Goal: Feedback & Contribution: Contribute content

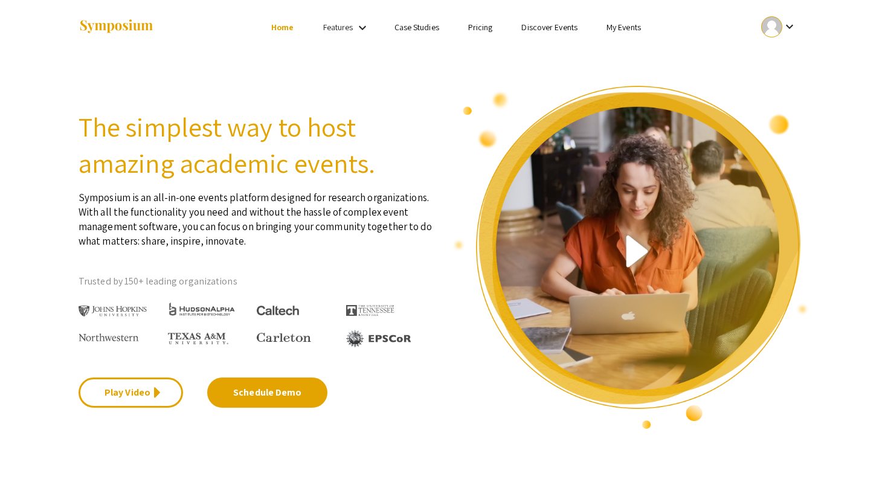
click at [613, 25] on link "My Events" at bounding box center [623, 27] width 34 height 11
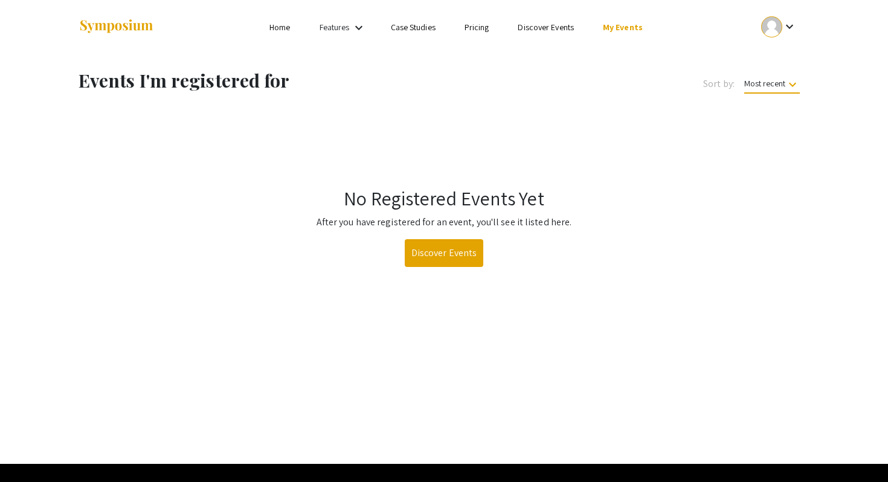
click at [771, 28] on div at bounding box center [771, 26] width 21 height 21
click at [784, 88] on button "My Submissions" at bounding box center [785, 88] width 74 height 29
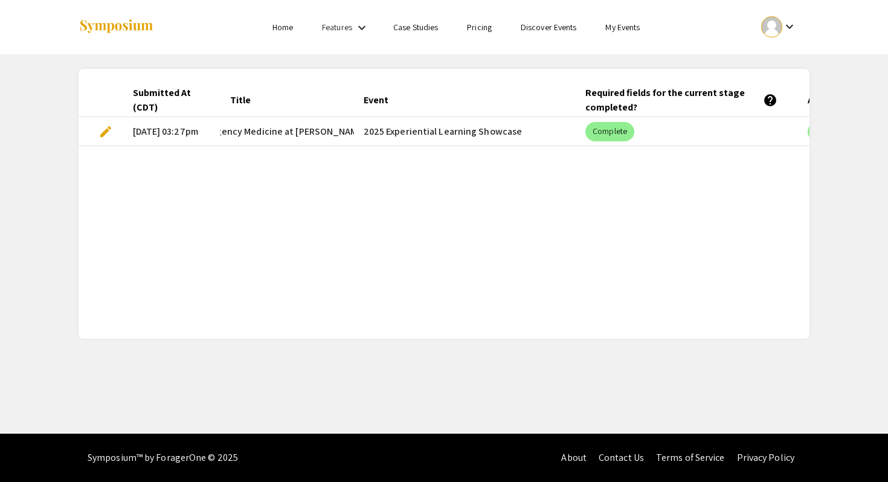
click at [349, 25] on link "Features" at bounding box center [337, 27] width 30 height 11
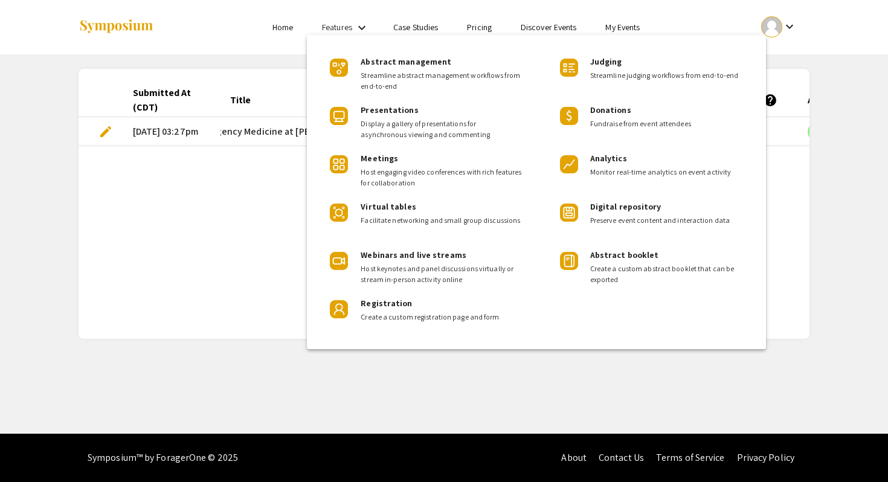
click at [416, 28] on div at bounding box center [444, 241] width 888 height 482
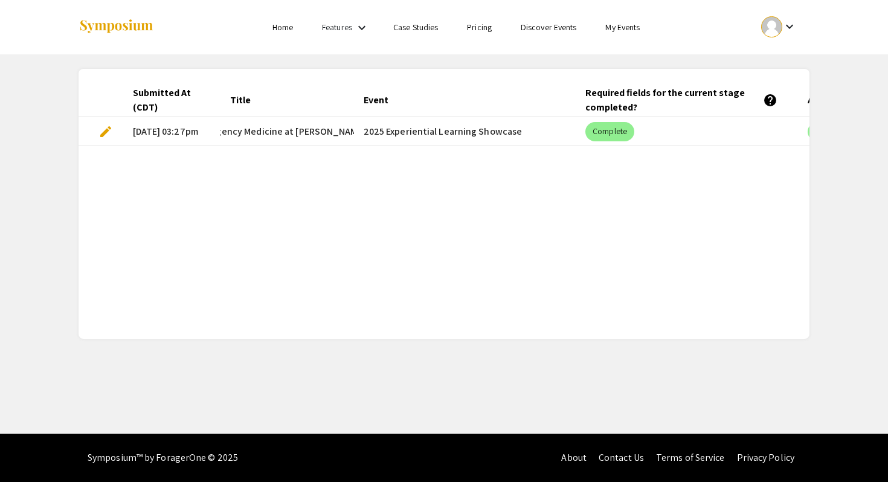
click at [488, 30] on link "Pricing" at bounding box center [479, 27] width 25 height 11
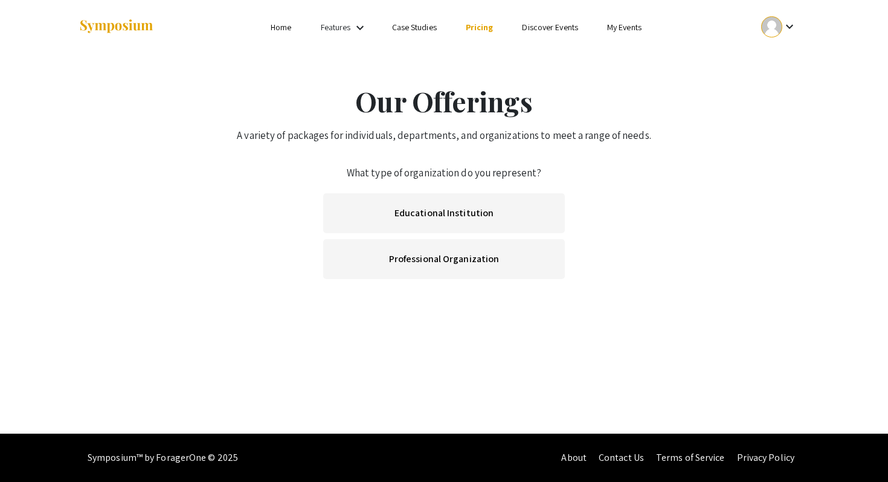
click at [535, 25] on link "Discover Events" at bounding box center [550, 27] width 56 height 11
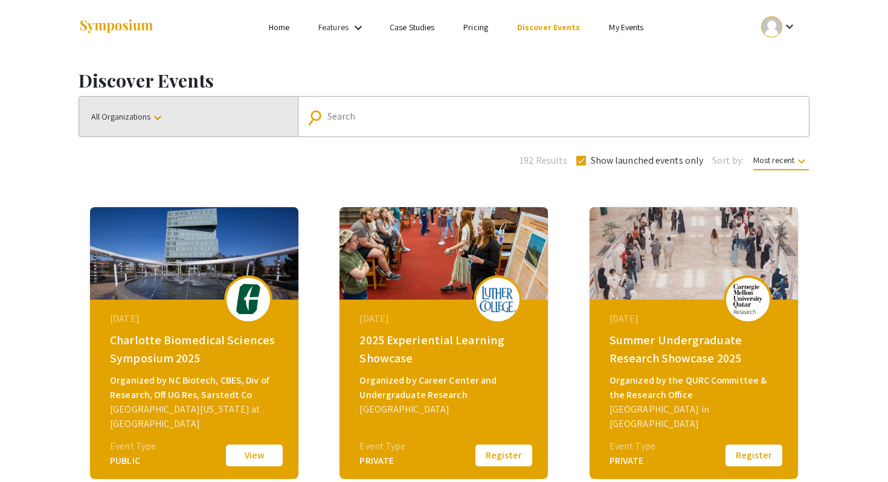
click at [150, 123] on button "All Organizations keyboard_arrow_down" at bounding box center [188, 117] width 219 height 40
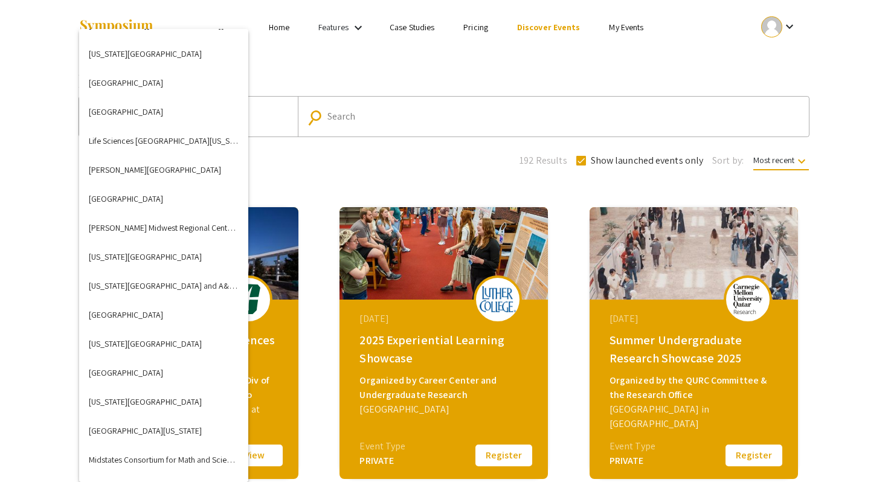
scroll to position [1876, 0]
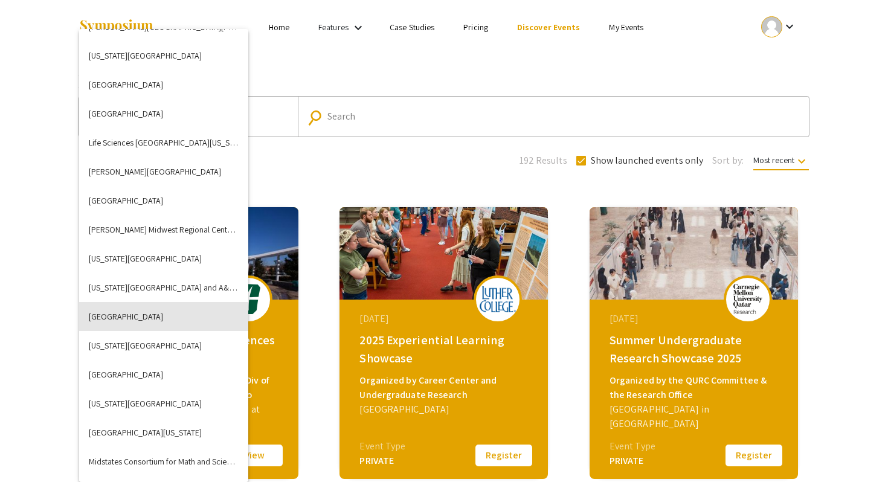
click at [156, 319] on button "[GEOGRAPHIC_DATA]" at bounding box center [163, 316] width 169 height 29
checkbox input "false"
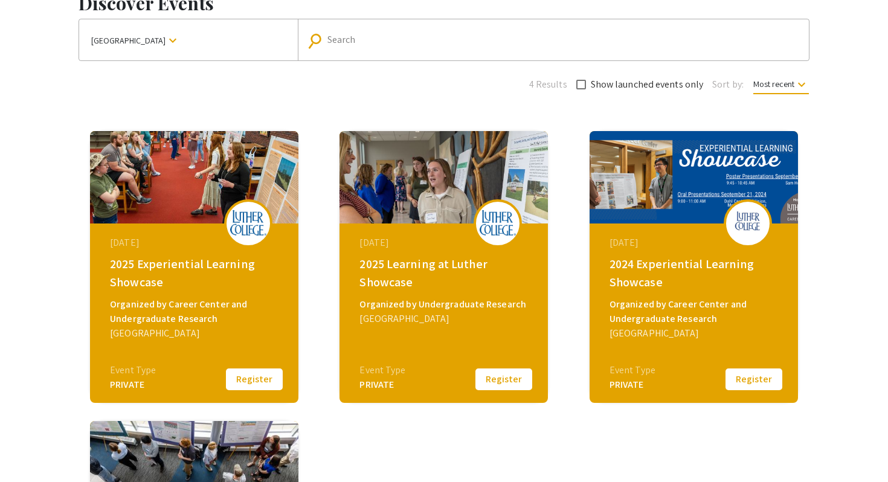
scroll to position [83, 0]
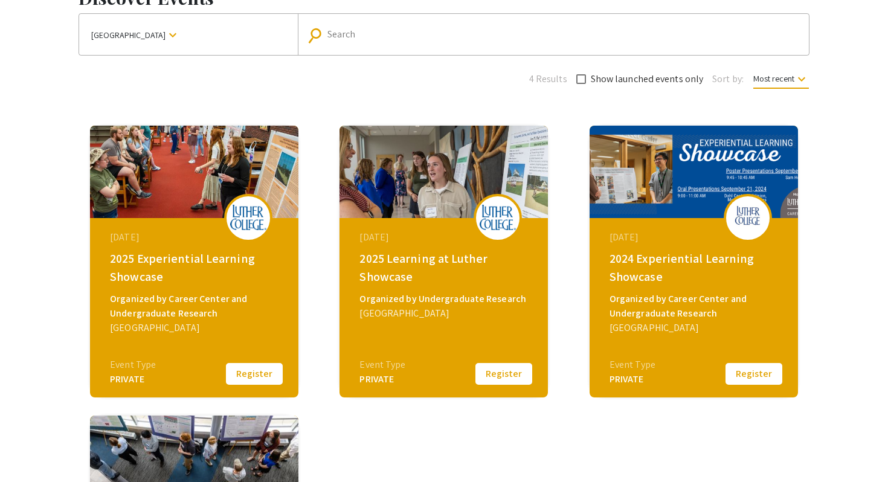
click at [161, 298] on div "Organized by Career Center and Undergraduate Research" at bounding box center [195, 306] width 171 height 29
click at [260, 369] on button "Register" at bounding box center [254, 373] width 60 height 25
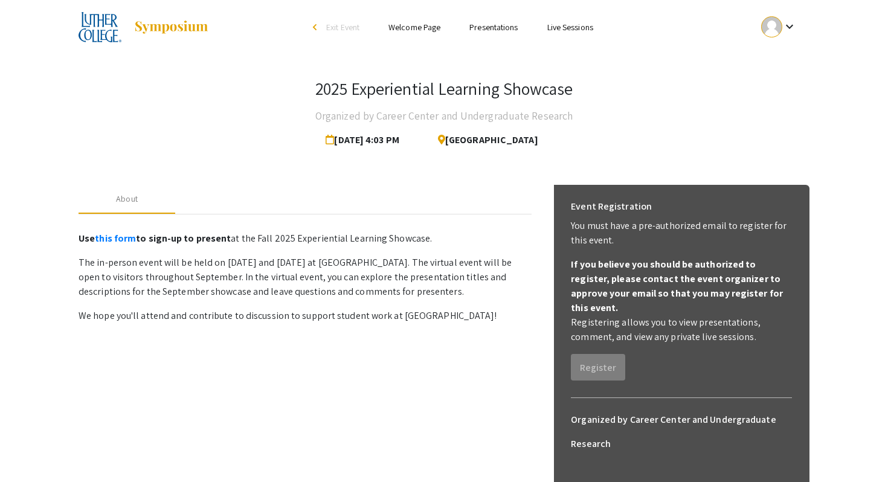
scroll to position [12, 0]
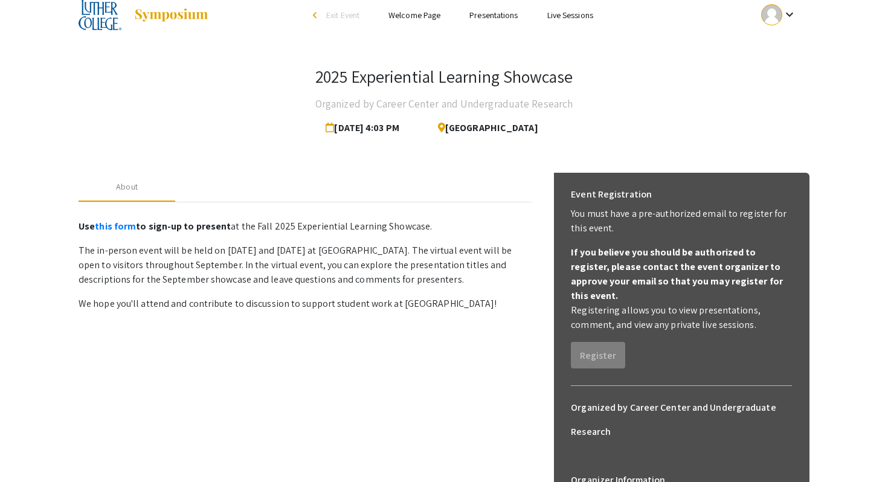
click at [412, 16] on link "Welcome Page" at bounding box center [414, 15] width 52 height 11
click at [485, 13] on link "Presentations" at bounding box center [493, 15] width 48 height 11
click at [563, 21] on li "Live Sessions" at bounding box center [570, 15] width 75 height 14
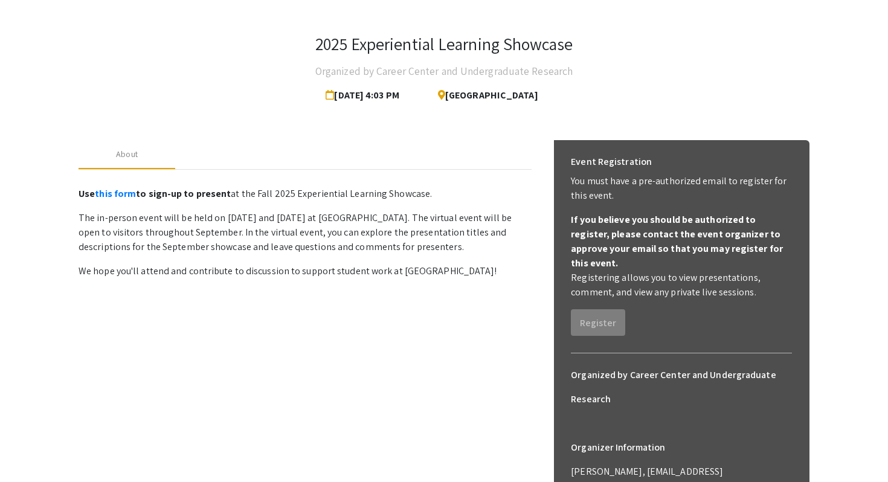
scroll to position [37, 0]
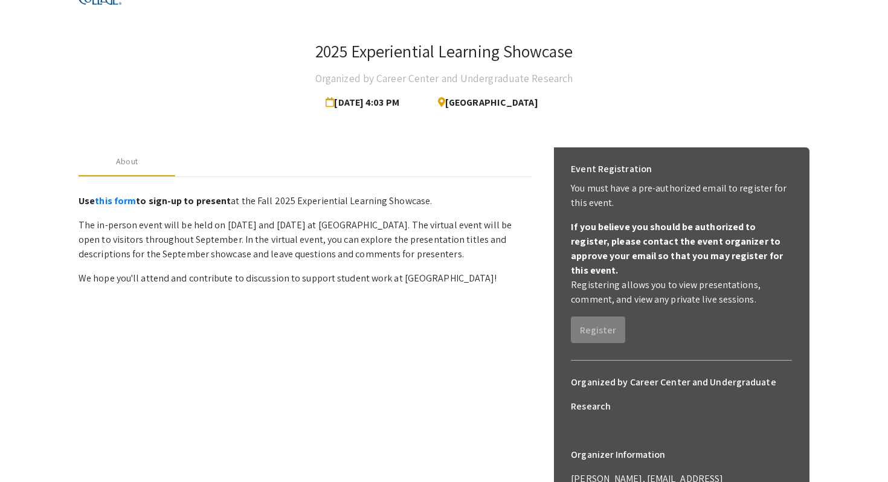
click at [339, 226] on p "The in-person event will be held on [DATE] and [DATE] at [GEOGRAPHIC_DATA]. The…" at bounding box center [304, 239] width 453 height 43
click at [344, 273] on p "We hope you'll attend and contribute to discussion to support student work at […" at bounding box center [304, 278] width 453 height 14
drag, startPoint x: 618, startPoint y: 225, endPoint x: 689, endPoint y: 240, distance: 72.8
click at [689, 240] on b "If you believe you should be authorized to register, please contact the event o…" at bounding box center [677, 248] width 212 height 56
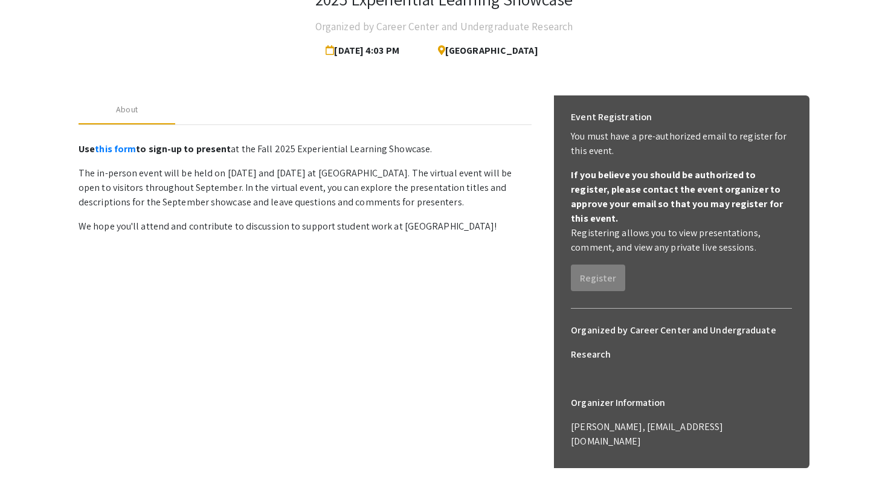
scroll to position [0, 0]
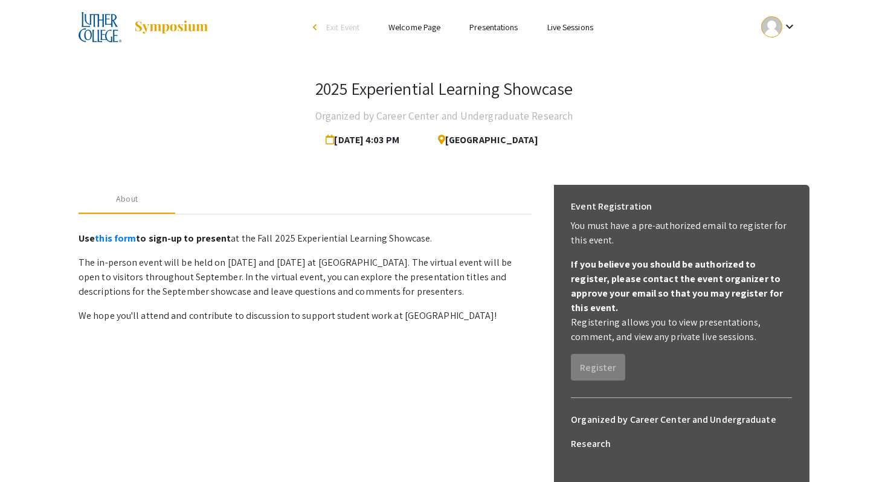
click at [436, 28] on link "Welcome Page" at bounding box center [414, 27] width 52 height 11
click at [415, 31] on link "Welcome Page" at bounding box center [414, 27] width 52 height 11
click at [490, 28] on link "Presentations" at bounding box center [493, 27] width 48 height 11
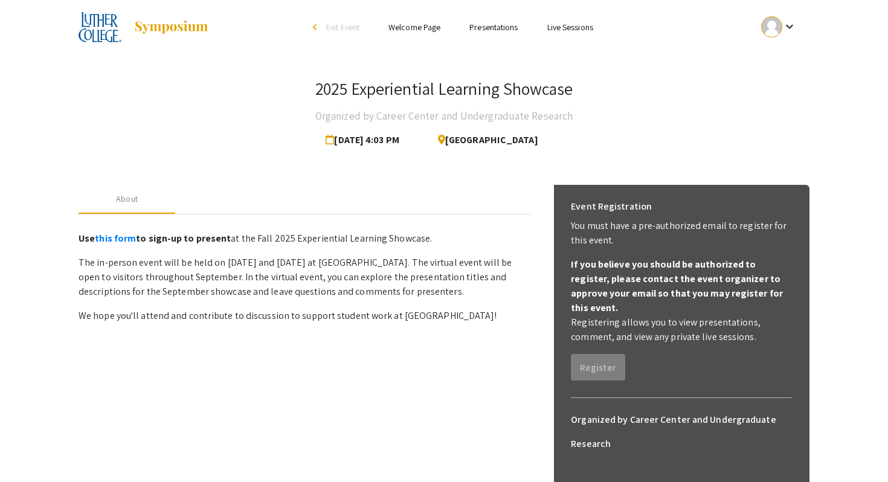
click at [490, 28] on link "Presentations" at bounding box center [493, 27] width 48 height 11
click at [569, 28] on link "Live Sessions" at bounding box center [570, 27] width 46 height 11
click at [503, 140] on span "[GEOGRAPHIC_DATA]" at bounding box center [483, 140] width 110 height 24
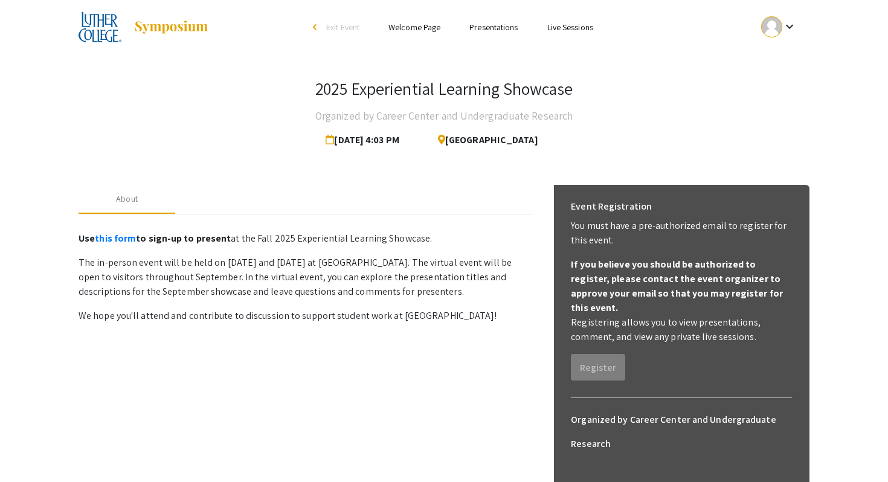
click at [784, 23] on mat-icon "keyboard_arrow_down" at bounding box center [789, 26] width 14 height 14
click at [776, 86] on button "My Submissions" at bounding box center [785, 88] width 74 height 29
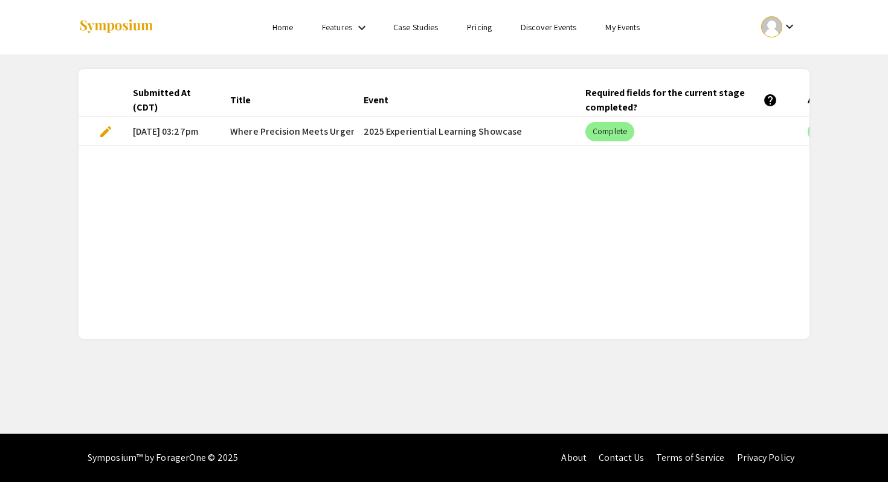
click at [98, 135] on span "edit" at bounding box center [105, 131] width 14 height 14
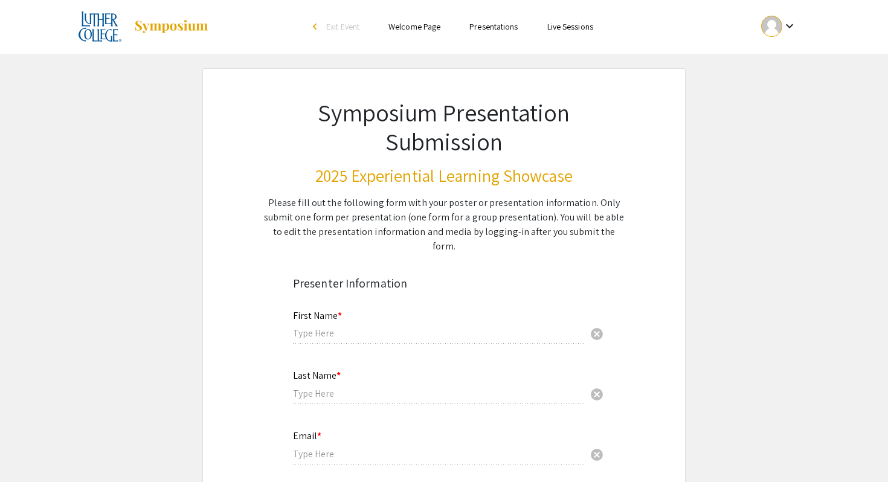
type input "[PERSON_NAME]"
type input "[EMAIL_ADDRESS][DOMAIN_NAME]"
radio input "true"
type input "Biology"
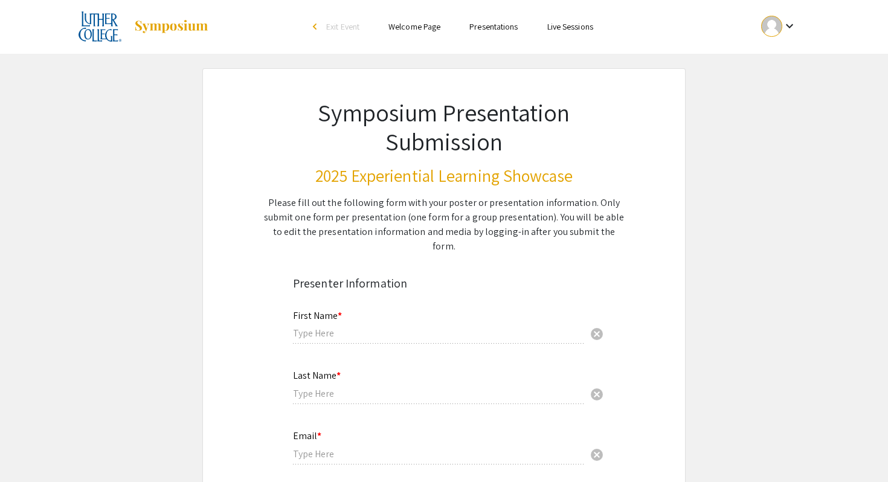
radio input "true"
type input "[PERSON_NAME]"
radio input "true"
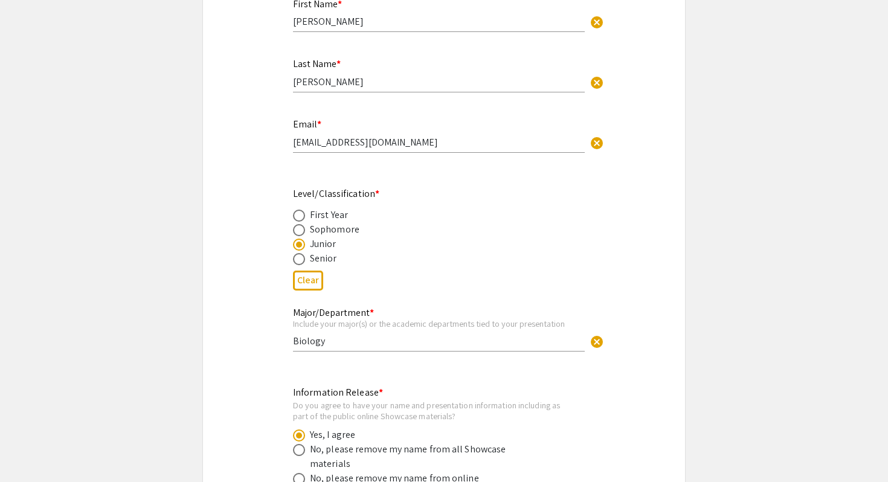
select select "custom"
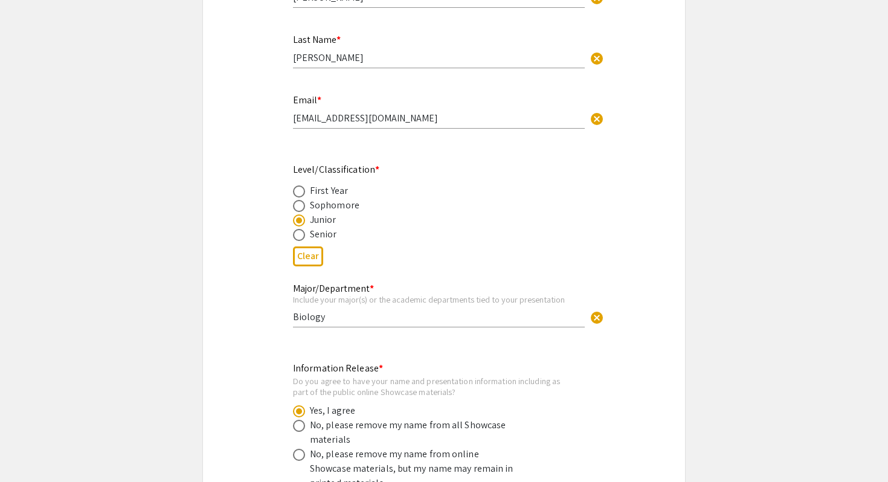
type input "0"
select select "custom"
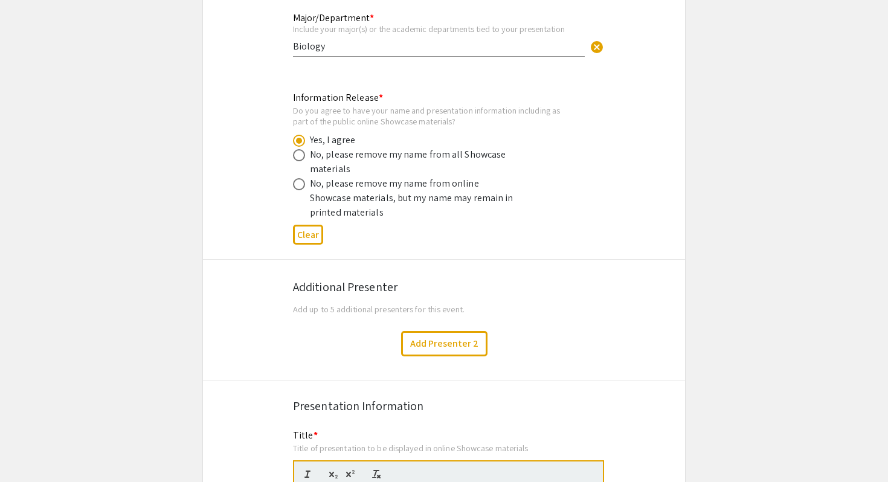
type input "1"
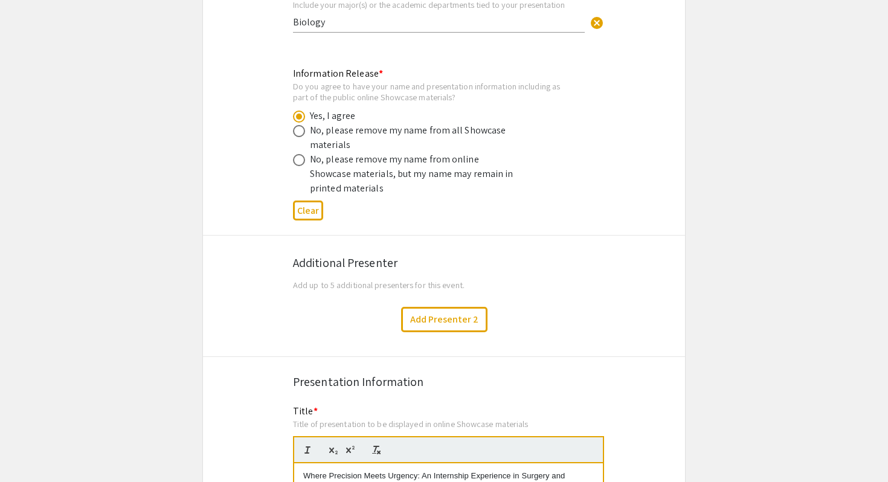
select select "auto"
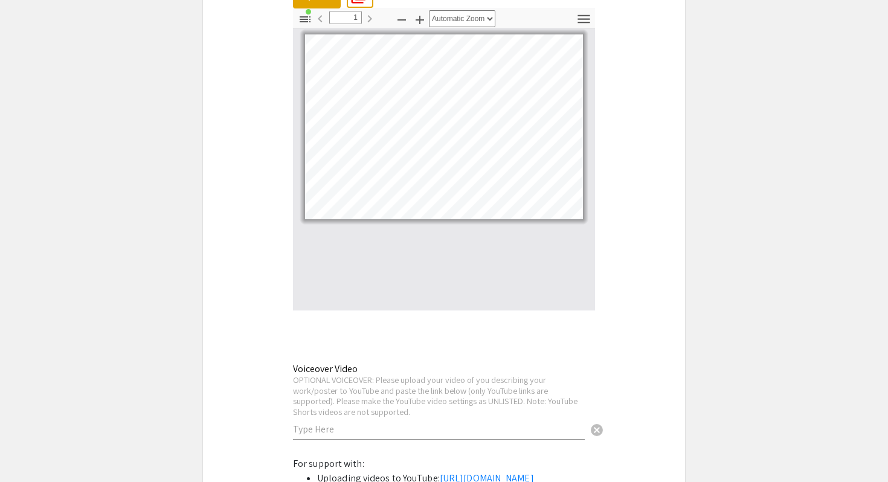
scroll to position [3220, 0]
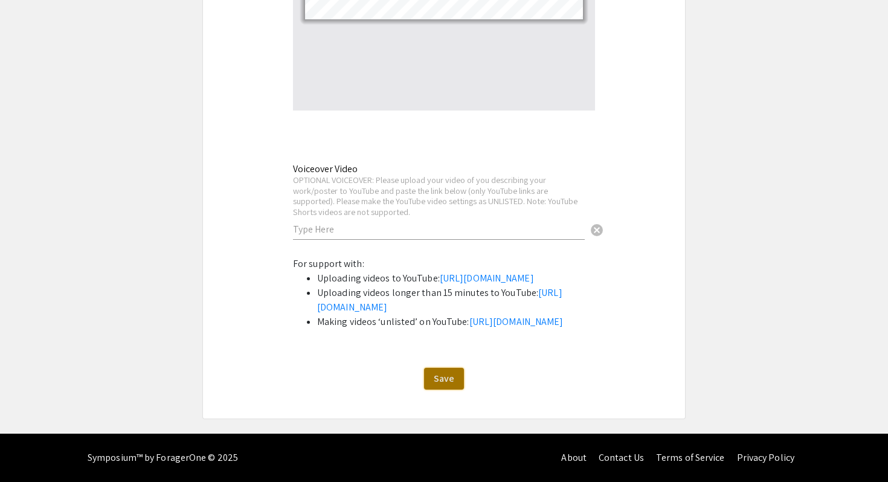
click at [444, 380] on span "Save" at bounding box center [443, 378] width 21 height 13
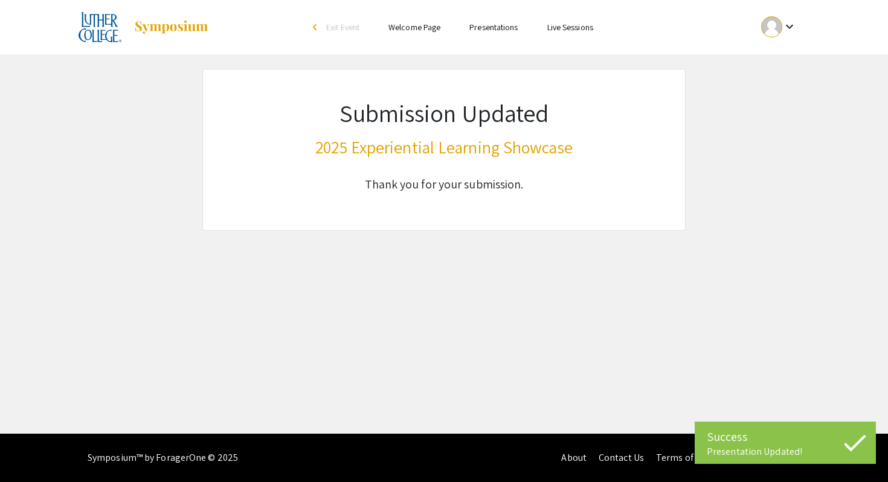
scroll to position [0, 0]
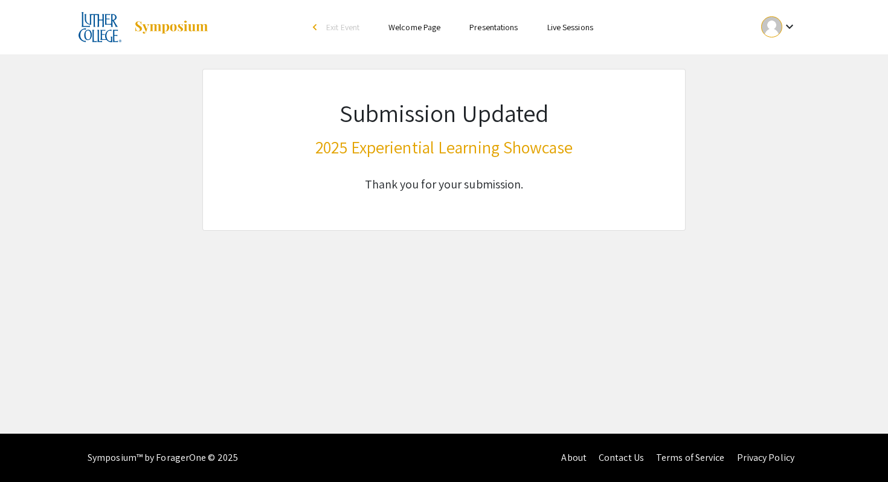
click at [779, 34] on div "keyboard_arrow_down" at bounding box center [779, 26] width 42 height 27
